Goal: Complete application form

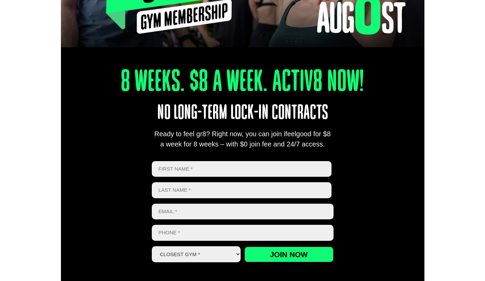
scroll to position [201, 0]
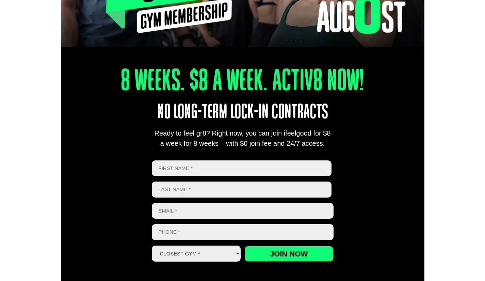
click at [277, 169] on input "First" at bounding box center [242, 168] width 180 height 16
type input "Victor"
type input "t"
type input "Tse"
type input "victor.tse@uqconnect.edu.au"
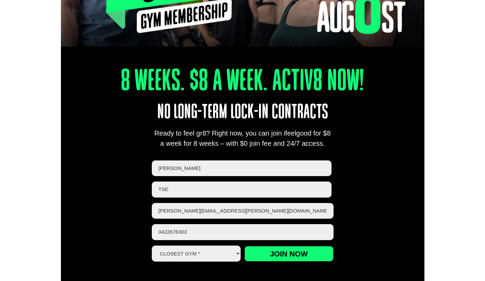
type input "0422676303"
click at [166, 254] on select "Closest Gym * Alexandra Hills Calamvale Coopers Plains Middle Park Oxley Park R…" at bounding box center [196, 253] width 89 height 16
select select "Middle Park"
click at [152, 245] on select "Closest Gym * Alexandra Hills Calamvale Coopers Plains Middle Park Oxley Park R…" at bounding box center [196, 253] width 89 height 16
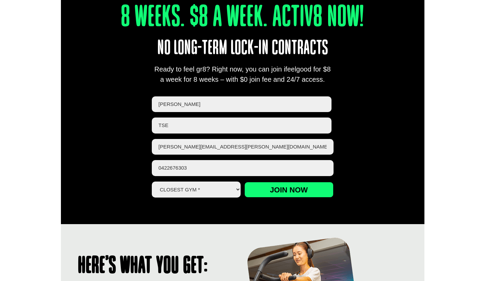
scroll to position [266, 0]
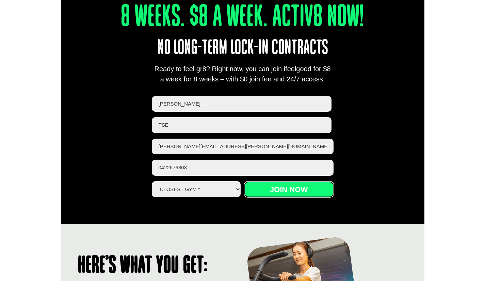
click at [275, 192] on input "Join now" at bounding box center [288, 189] width 89 height 16
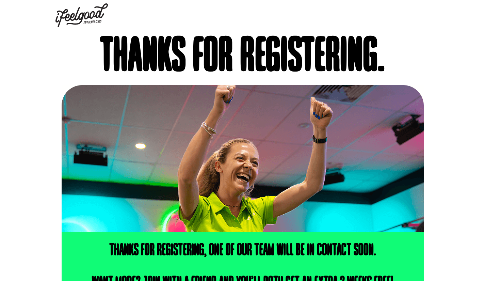
click at [77, 11] on img at bounding box center [81, 15] width 52 height 24
